Goal: Task Accomplishment & Management: Manage account settings

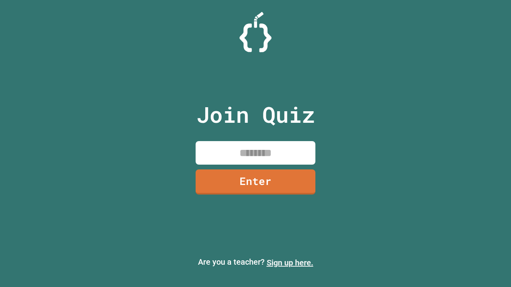
click at [290, 263] on link "Sign up here." at bounding box center [290, 263] width 47 height 10
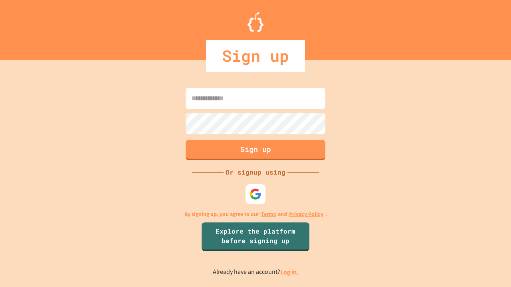
click at [290, 272] on link "Log in." at bounding box center [289, 272] width 18 height 8
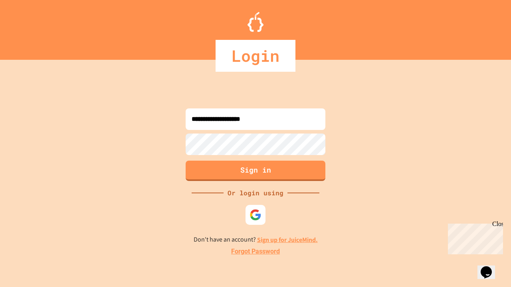
type input "**********"
